Goal: Task Accomplishment & Management: Use online tool/utility

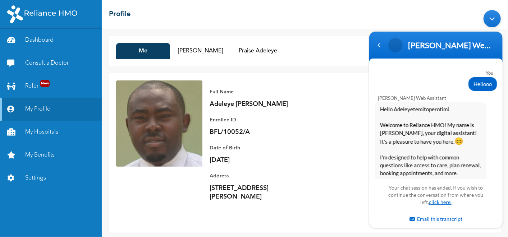
scroll to position [1085, 0]
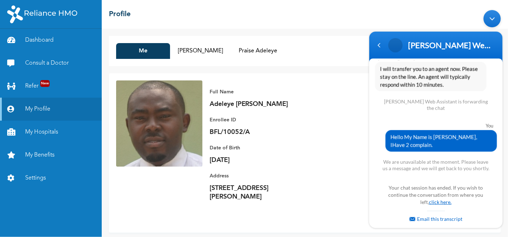
click at [435, 203] on link "click here." at bounding box center [439, 202] width 23 height 6
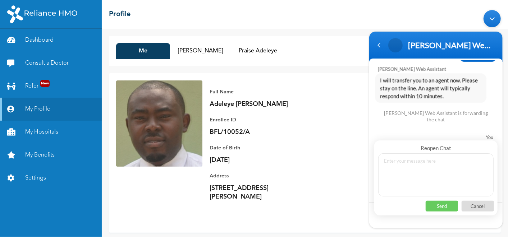
scroll to position [1036, 0]
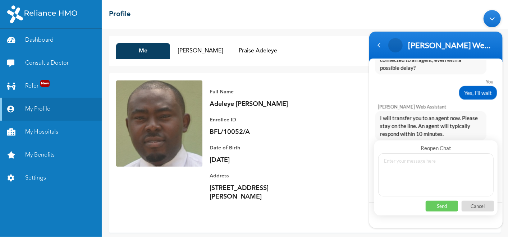
click at [423, 175] on textarea at bounding box center [435, 174] width 115 height 43
type textarea "Hello"
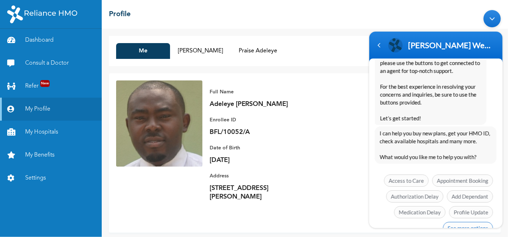
scroll to position [1473, 0]
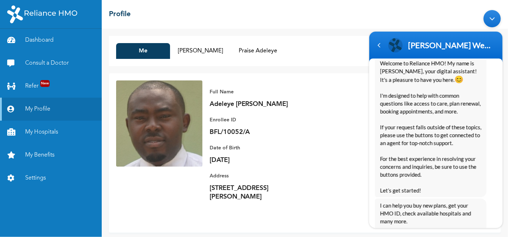
click at [460, 212] on span "I can help you buy new plans, get your HMO ID, check available hospitals and ma…" at bounding box center [430, 222] width 101 height 40
click at [376, 45] on div "Navigation go back" at bounding box center [378, 45] width 11 height 11
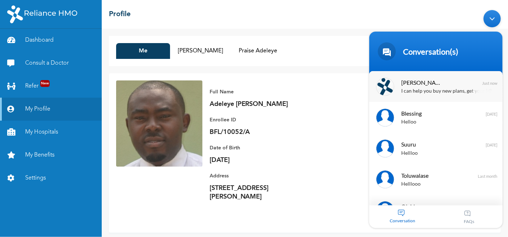
click at [439, 96] on div "Naomi Enrollee Web Assistant I can help you buy new plans, get your HMO ID, che…" at bounding box center [435, 86] width 133 height 31
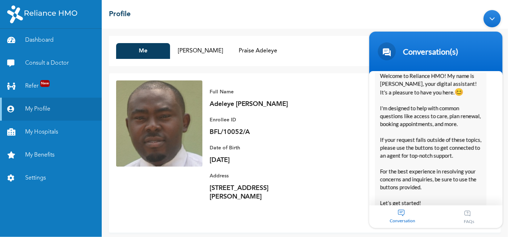
click at [393, 219] on span "Conversation" at bounding box center [402, 220] width 67 height 5
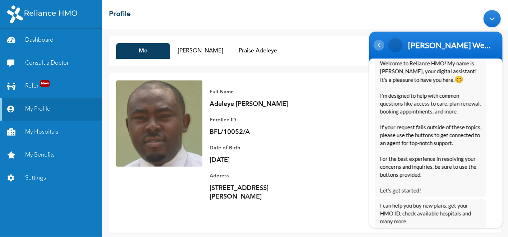
click at [377, 41] on div "Navigation go back" at bounding box center [378, 45] width 11 height 11
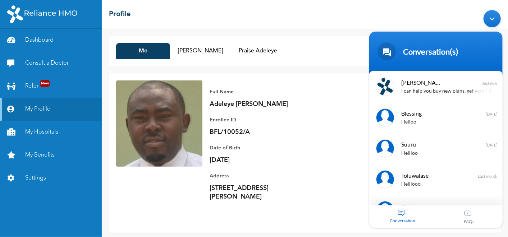
click at [491, 13] on div "Minimize live chat window" at bounding box center [491, 18] width 17 height 17
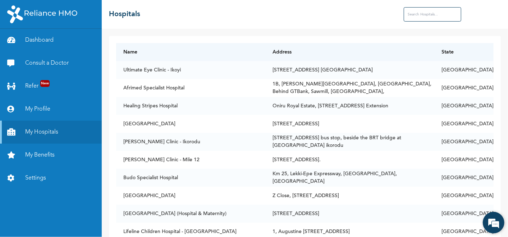
click at [493, 222] on em at bounding box center [493, 222] width 19 height 19
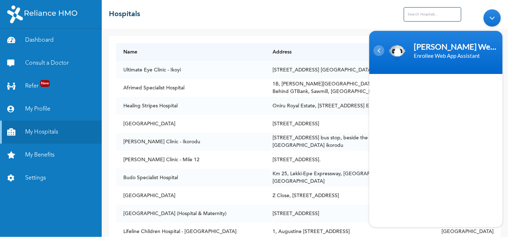
click at [379, 51] on div "Navigation go back" at bounding box center [378, 50] width 11 height 11
click at [492, 17] on div "Minimize live chat window" at bounding box center [491, 17] width 17 height 17
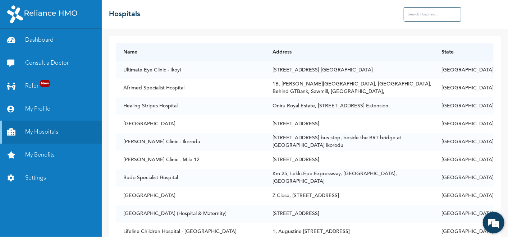
click at [492, 226] on em at bounding box center [493, 222] width 19 height 19
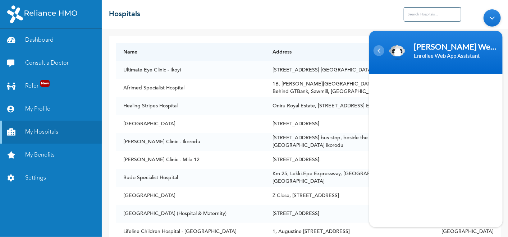
click at [381, 49] on div "Navigation go back" at bounding box center [378, 50] width 11 height 11
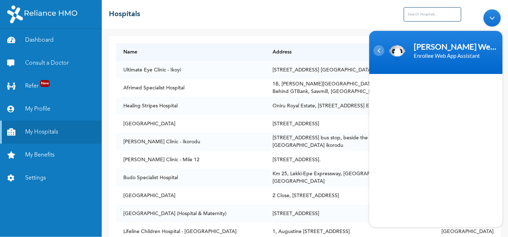
click at [381, 49] on div "Navigation go back" at bounding box center [378, 50] width 11 height 11
click at [445, 54] on div "Enrollee Web App Assistant" at bounding box center [454, 55] width 83 height 9
click at [49, 59] on link "Consult a Doctor" at bounding box center [51, 63] width 102 height 23
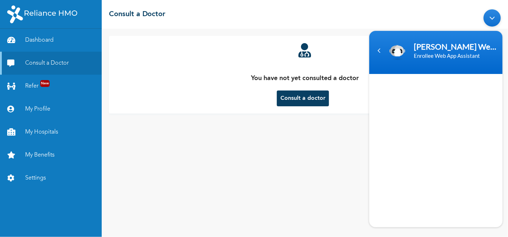
click at [291, 97] on button "Consult a doctor" at bounding box center [303, 99] width 52 height 16
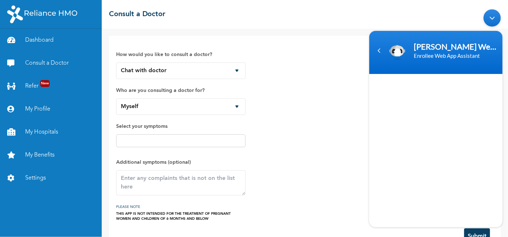
click at [279, 139] on div "How would you like to consult a doctor? Chat with doctor Phone Call Who are you…" at bounding box center [304, 132] width 377 height 178
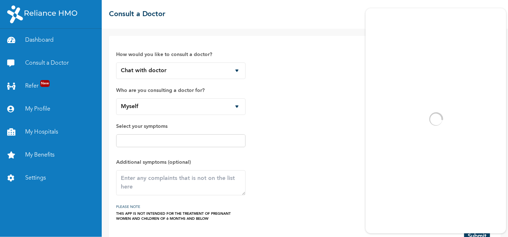
click at [466, 232] on body "Dashboard Consult a Doctor Refer New My Profile My Hospitals My Benefits Settin…" at bounding box center [254, 118] width 508 height 237
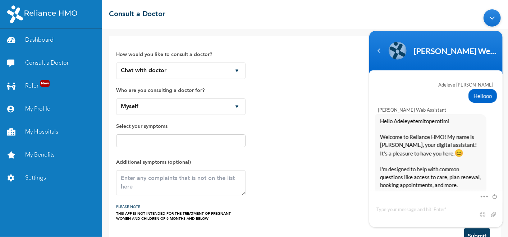
scroll to position [1543, 0]
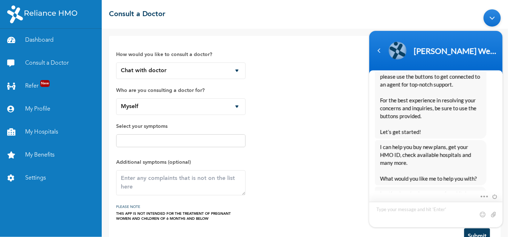
click at [395, 211] on textarea "Type your message and hit 'Enter'" at bounding box center [435, 215] width 133 height 26
type textarea "Hellooo"
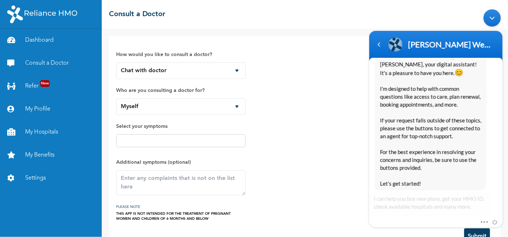
scroll to position [1820, 0]
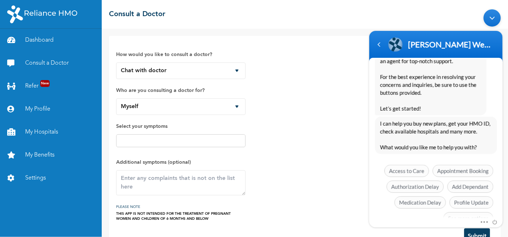
click at [473, 212] on span "See more options" at bounding box center [468, 218] width 50 height 12
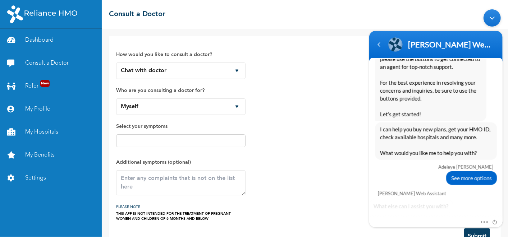
scroll to position [1873, 0]
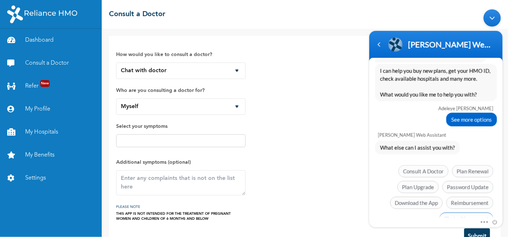
click at [478, 213] on span "Chat with an agent" at bounding box center [466, 219] width 54 height 12
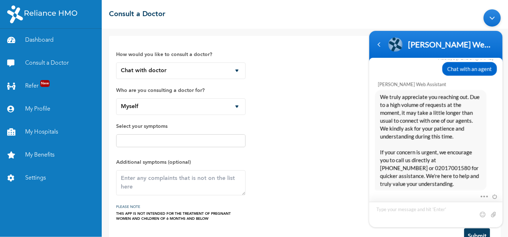
scroll to position [2015, 0]
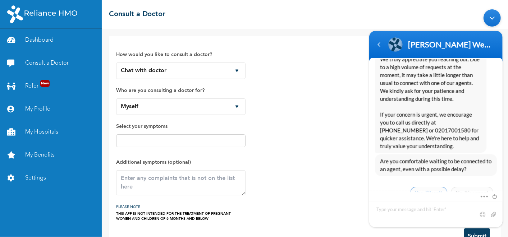
click at [420, 187] on span "Yes, I’ll wait" at bounding box center [428, 193] width 37 height 12
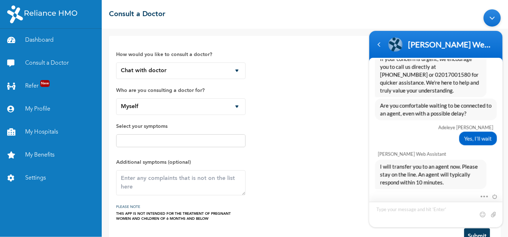
scroll to position [2080, 0]
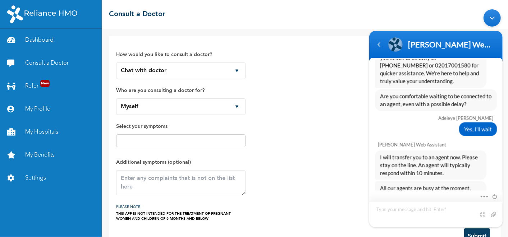
click at [432, 210] on textarea "Type your message and hit 'Enter'" at bounding box center [435, 215] width 133 height 26
type textarea "ok"
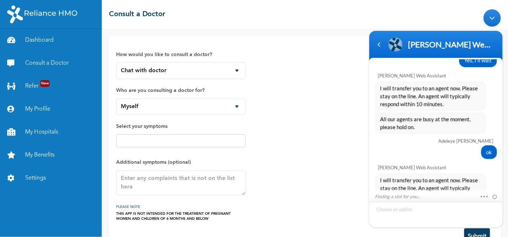
scroll to position [2172, 0]
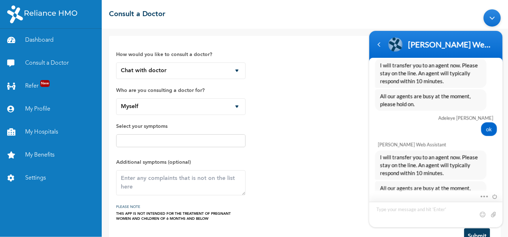
click at [441, 210] on textarea "Type your message and hit 'Enter'" at bounding box center [435, 215] width 133 height 26
type textarea "ok"
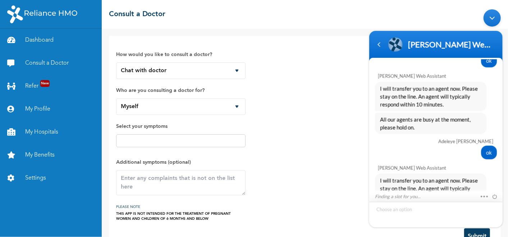
scroll to position [2263, 0]
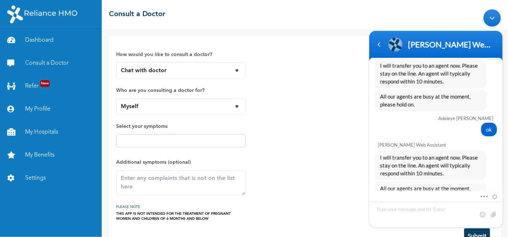
click at [291, 183] on div "How would you like to consult a doctor? Chat with doctor Phone Call Who are you…" at bounding box center [304, 132] width 377 height 178
